Goal: Task Accomplishment & Management: Use online tool/utility

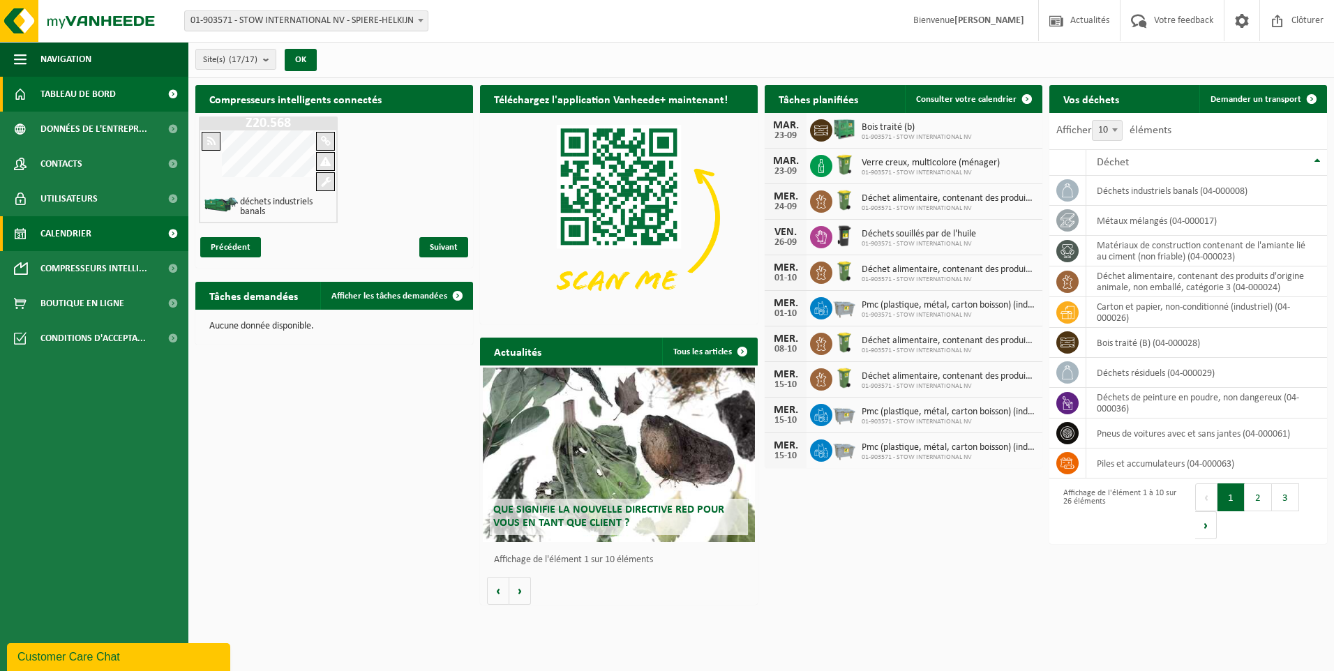
click at [74, 234] on span "Calendrier" at bounding box center [65, 233] width 51 height 35
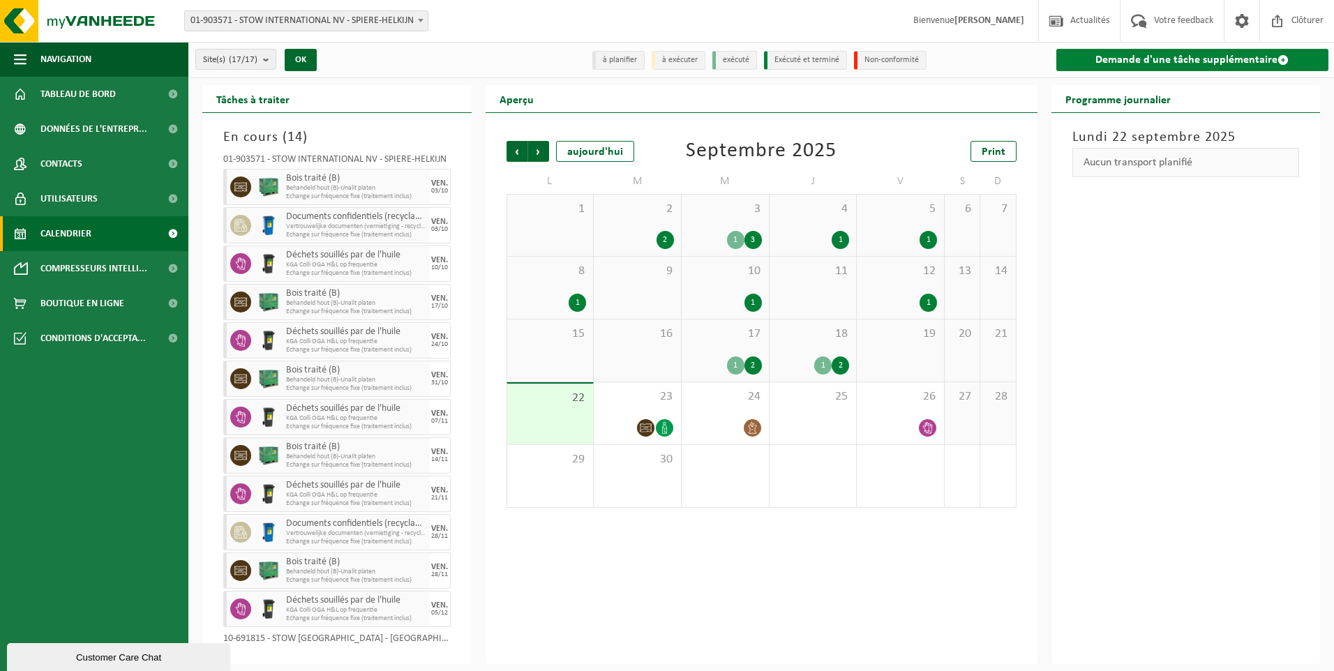
click at [1108, 61] on link "Demande d'une tâche supplémentaire" at bounding box center [1192, 60] width 273 height 22
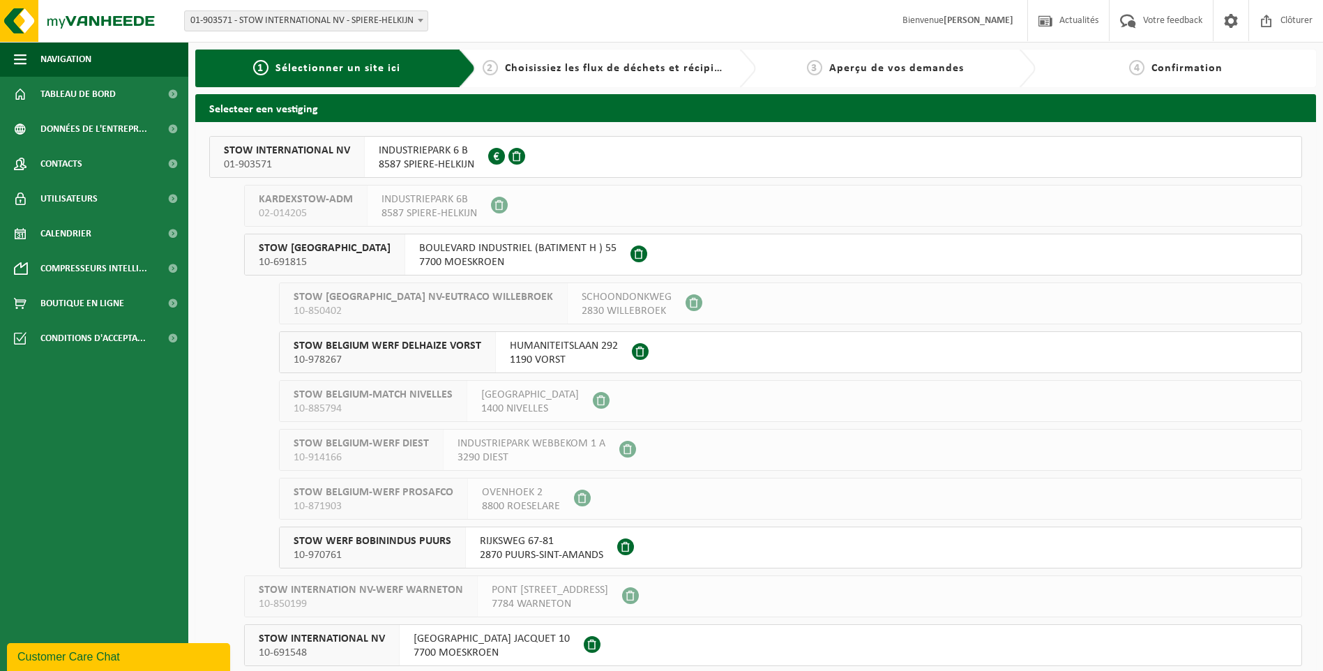
click at [878, 158] on button "STOW INTERNATIONAL NV 01-903571 INDUSTRIEPARK 6 B 8587 SPIERE-HELKIJN 0416.991.…" at bounding box center [755, 157] width 1093 height 42
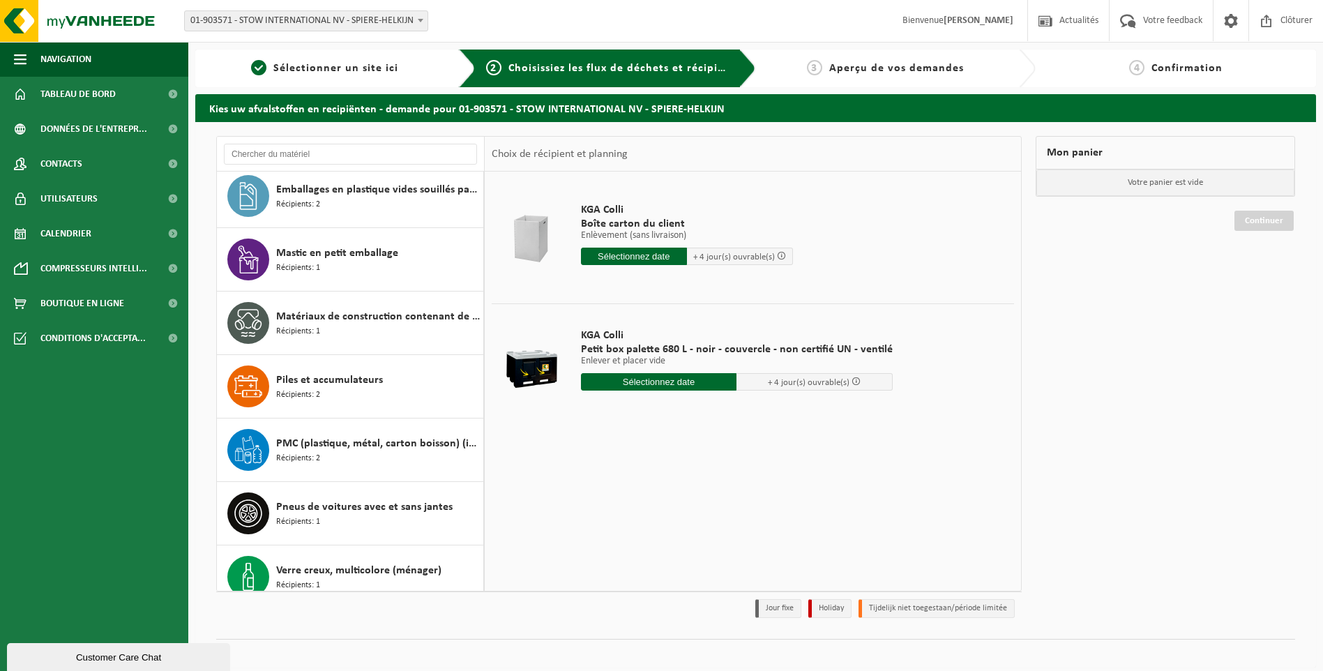
scroll to position [977, 0]
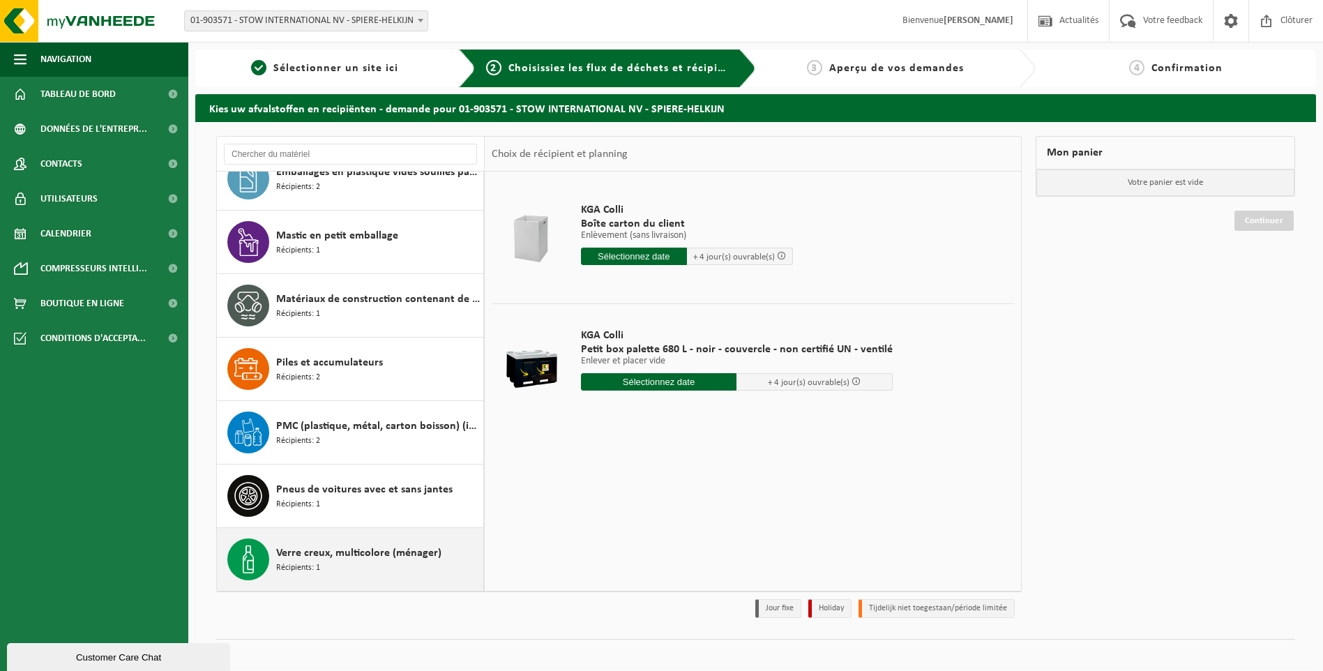
click at [403, 563] on div "Verre creux, multicolore (ménager) Récipients: 1" at bounding box center [378, 560] width 204 height 42
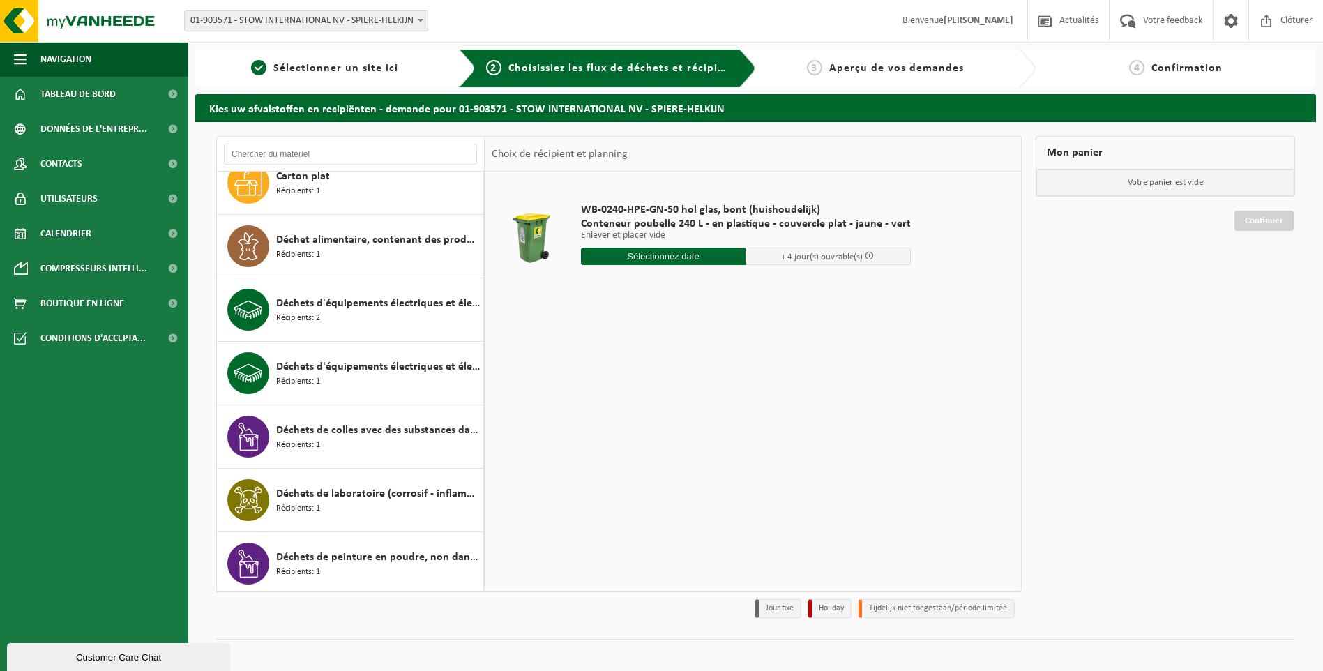
scroll to position [280, 0]
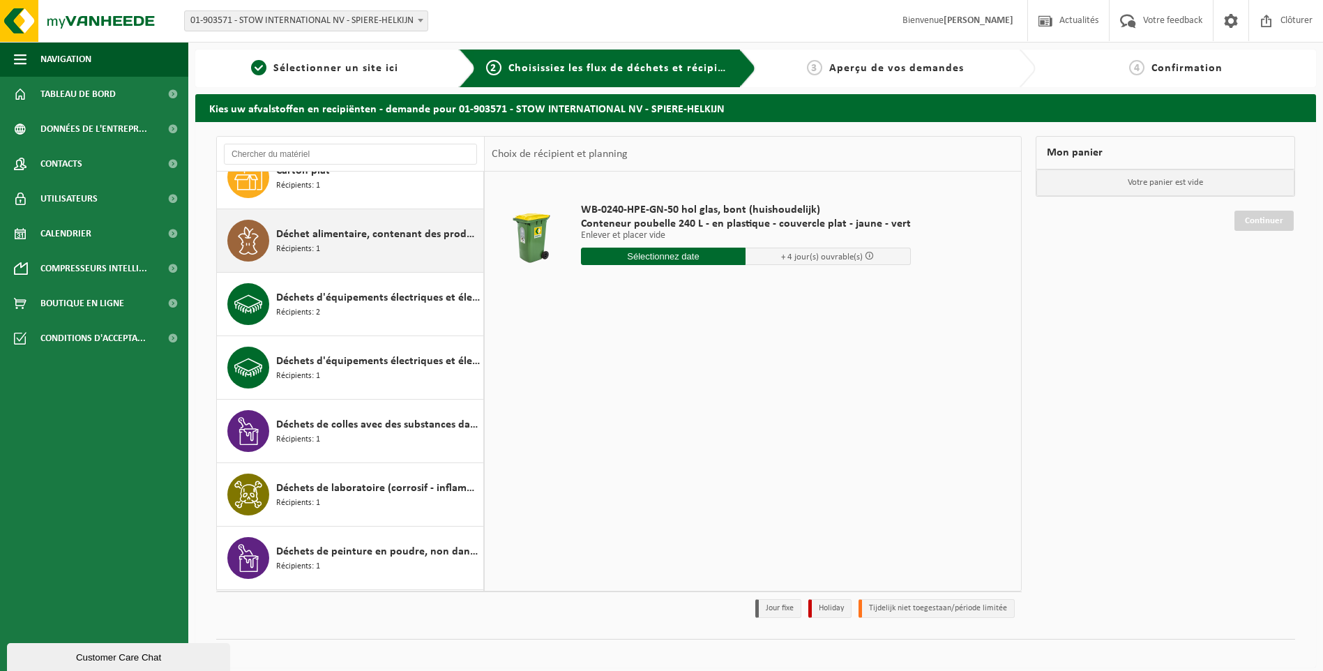
click at [450, 222] on div "Déchet alimentaire, contenant des produits d'origine animale, non emballé, caté…" at bounding box center [378, 241] width 204 height 42
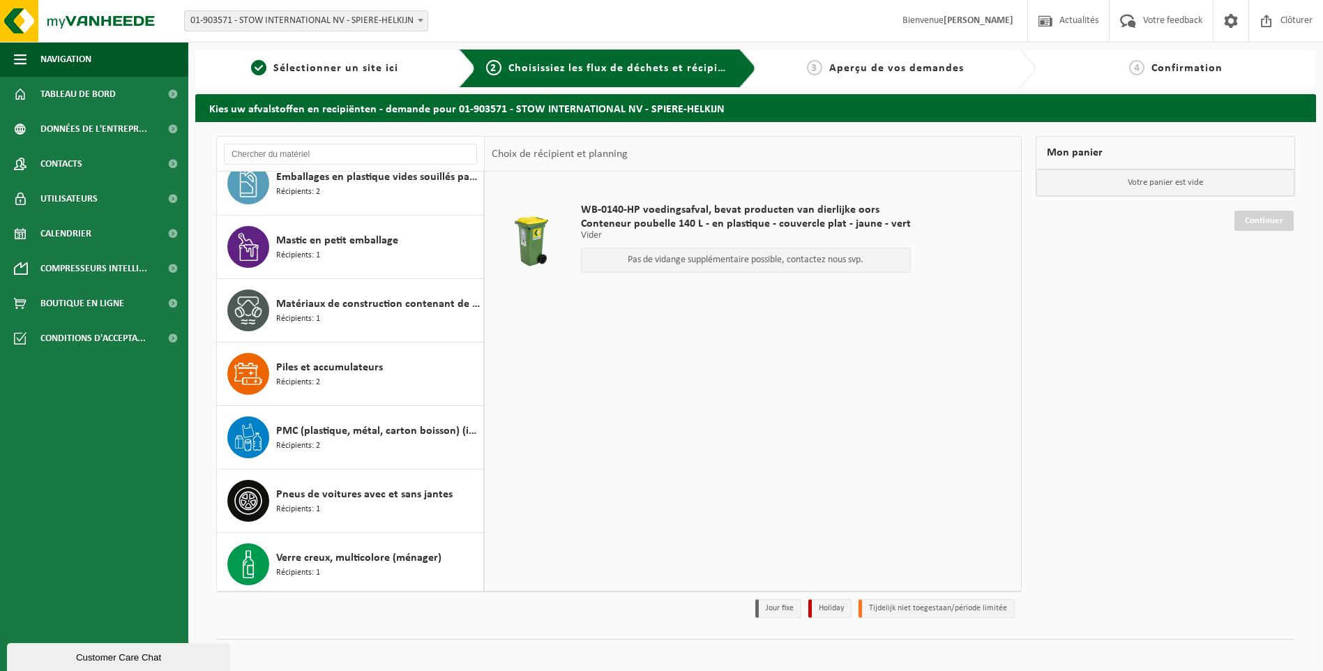
scroll to position [977, 0]
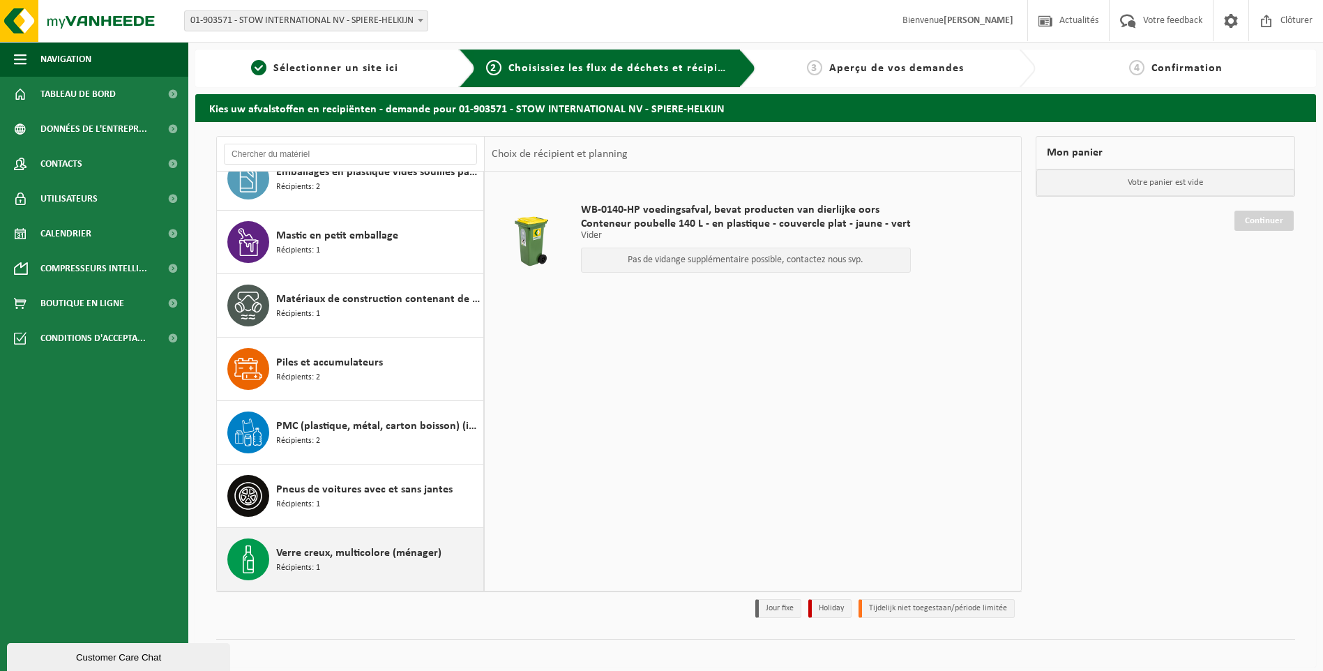
click at [403, 557] on span "Verre creux, multicolore (ménager)" at bounding box center [358, 553] width 165 height 17
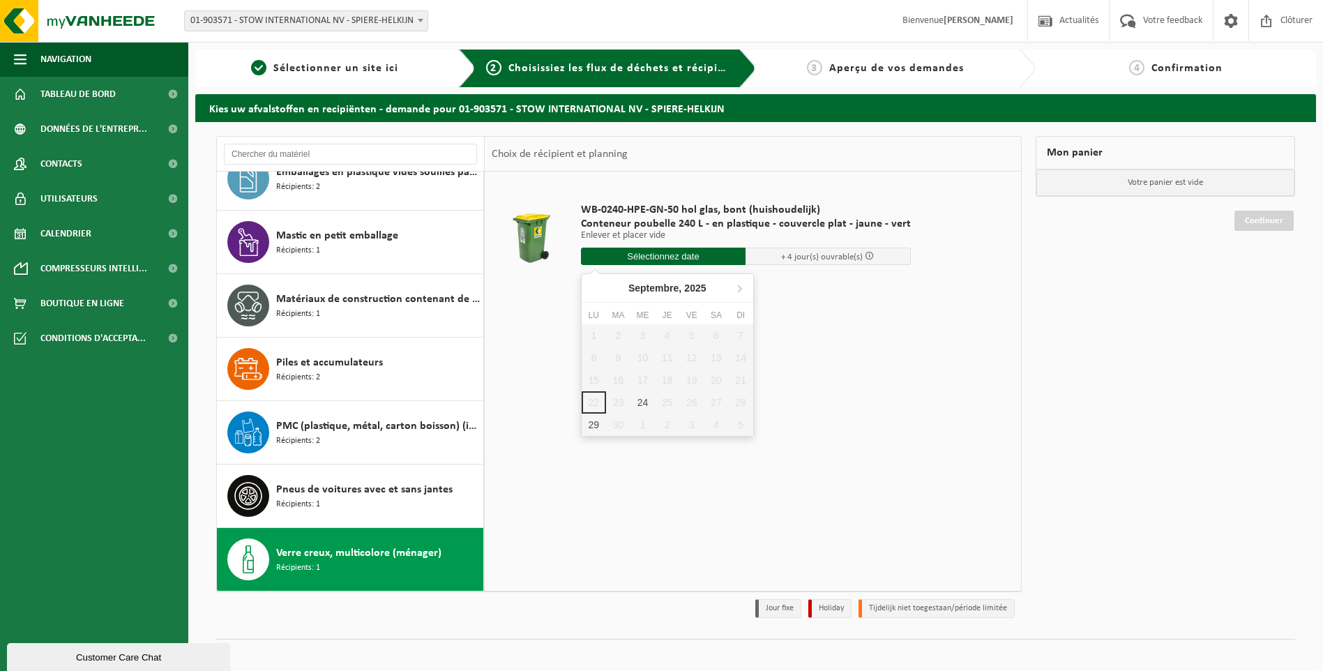
click at [647, 264] on input "text" at bounding box center [663, 256] width 165 height 17
click at [637, 403] on div "24" at bounding box center [643, 402] width 24 height 22
type input "à partir de 2025-09-24"
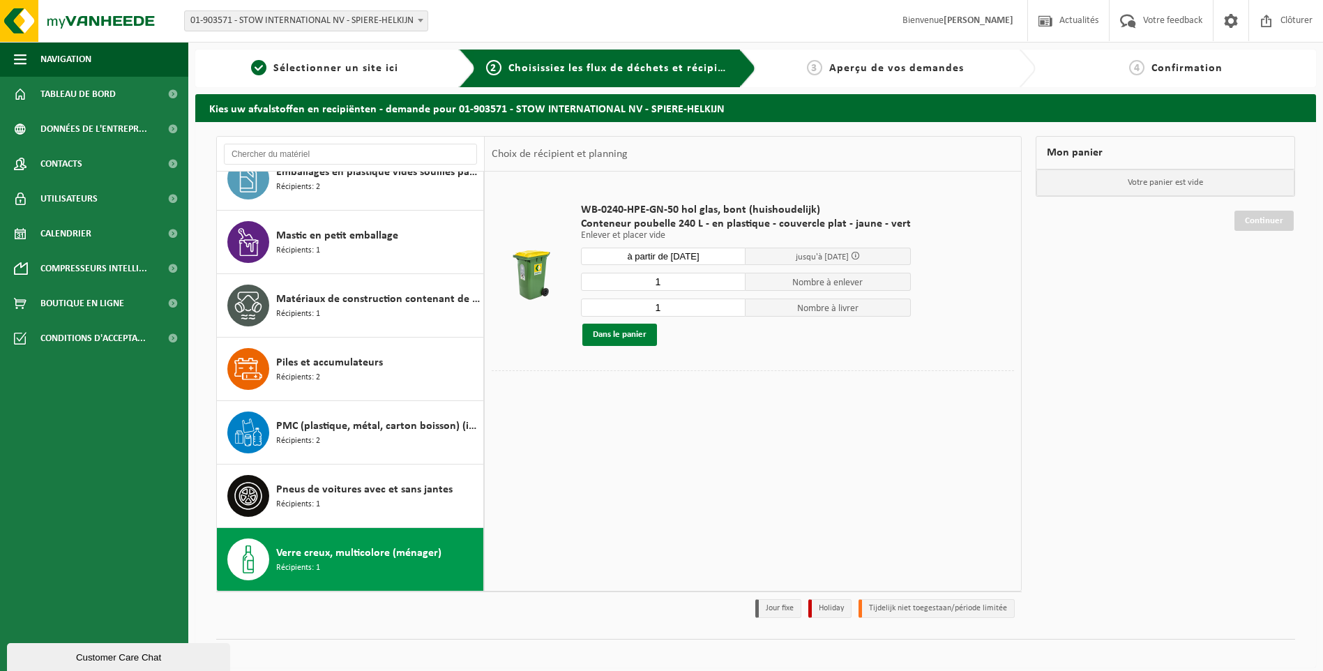
click at [637, 333] on button "Dans le panier" at bounding box center [620, 335] width 75 height 22
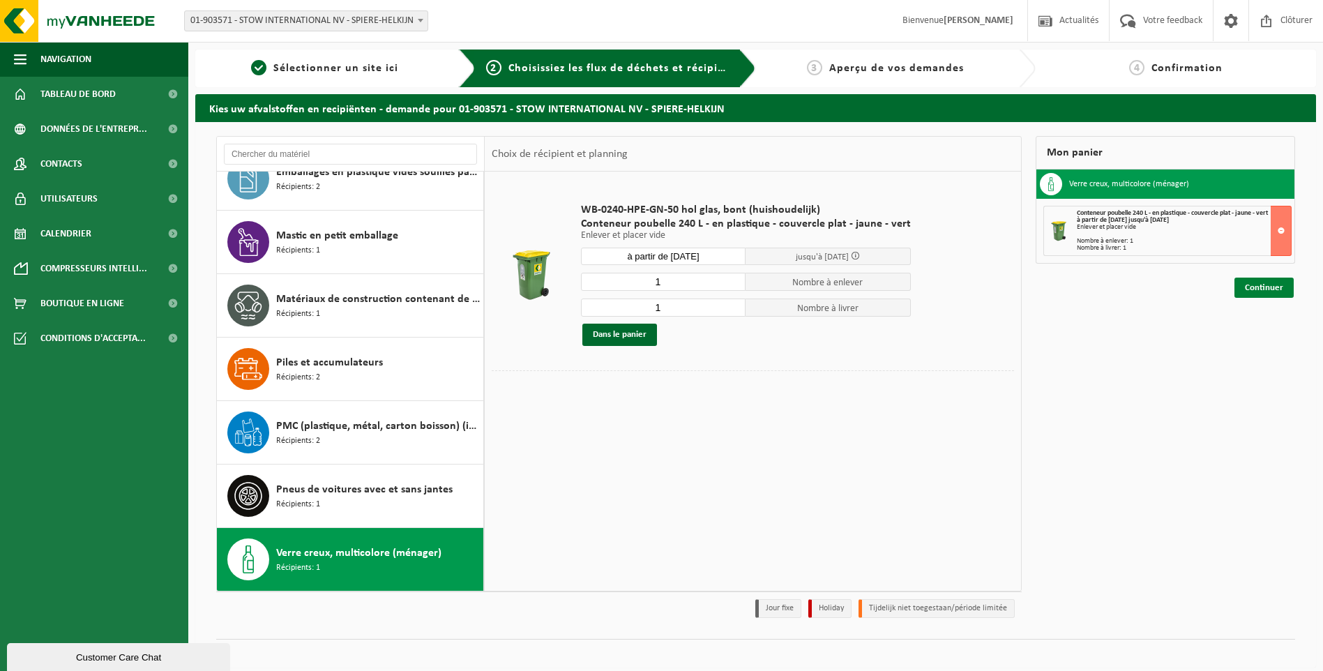
click at [1261, 291] on link "Continuer" at bounding box center [1264, 288] width 59 height 20
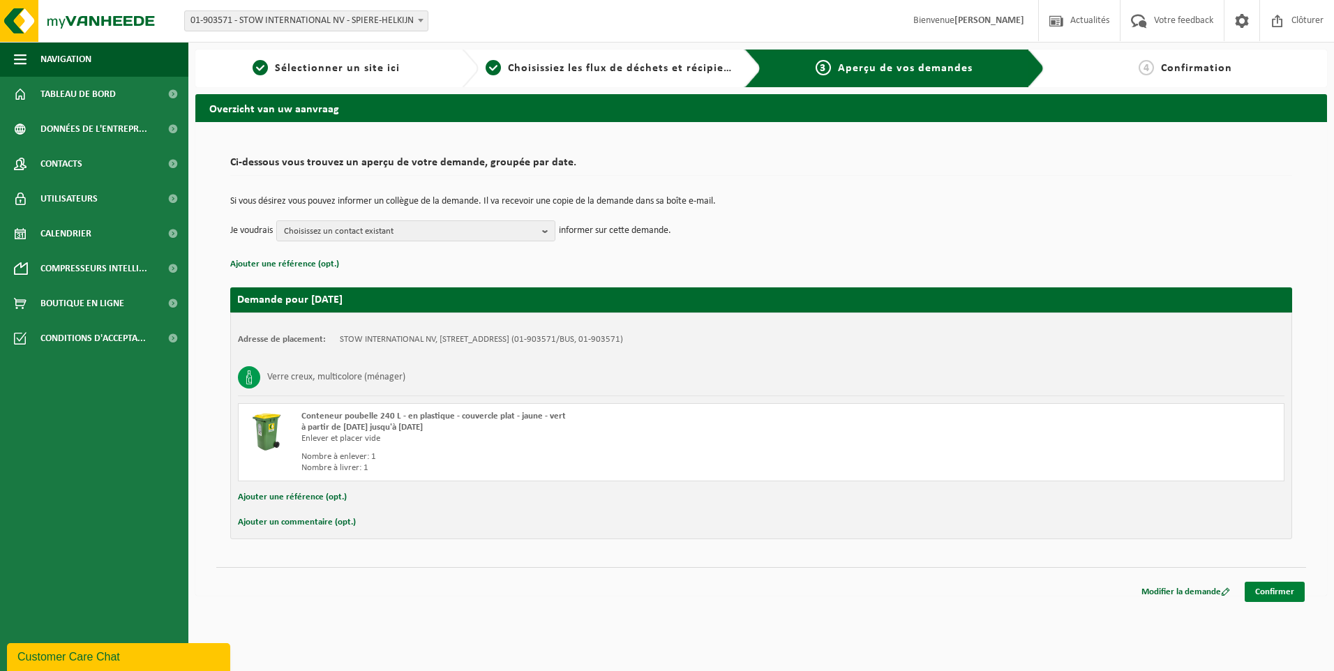
click at [1262, 590] on link "Confirmer" at bounding box center [1275, 592] width 60 height 20
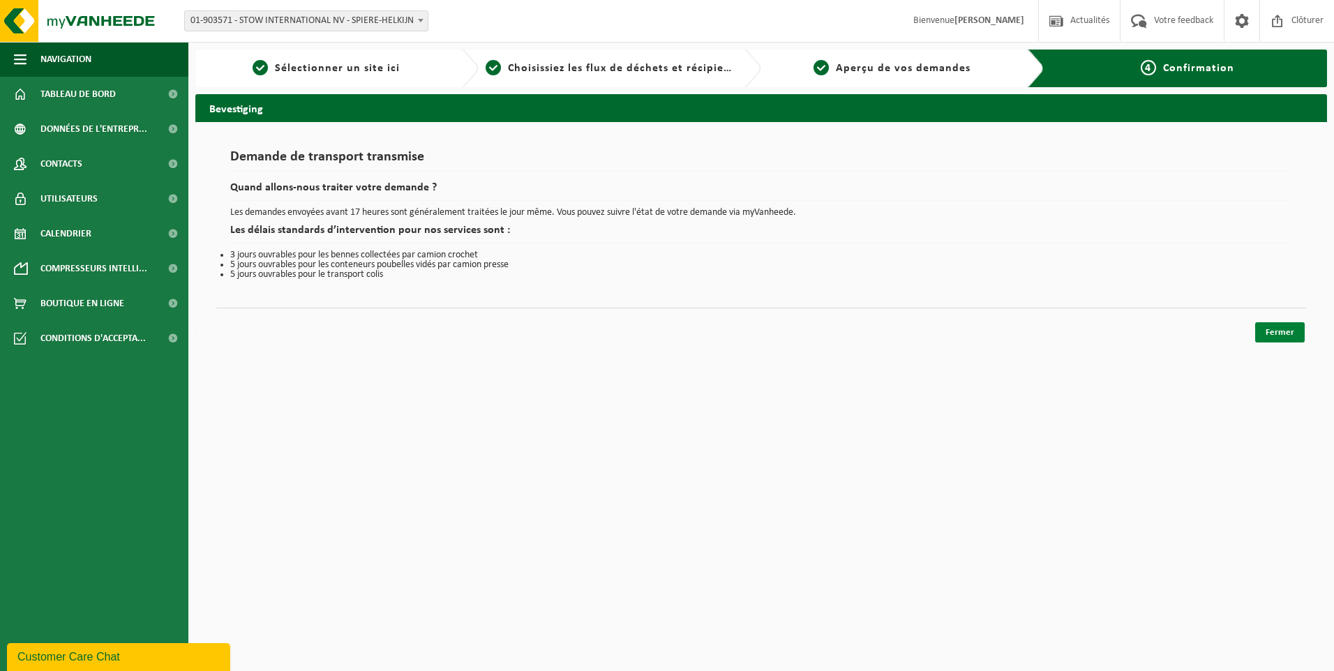
click at [1278, 331] on link "Fermer" at bounding box center [1280, 332] width 50 height 20
